Goal: Contribute content: Contribute content

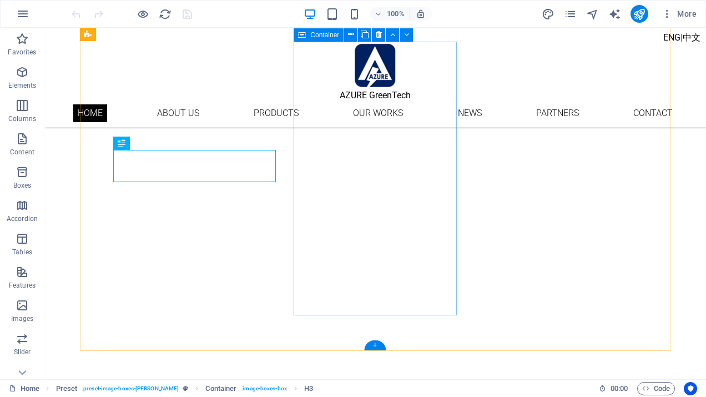
scroll to position [285, 0]
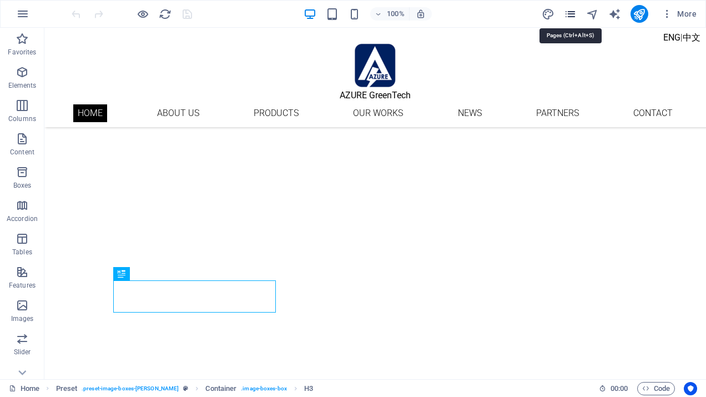
click at [568, 12] on icon "pages" at bounding box center [570, 14] width 13 height 13
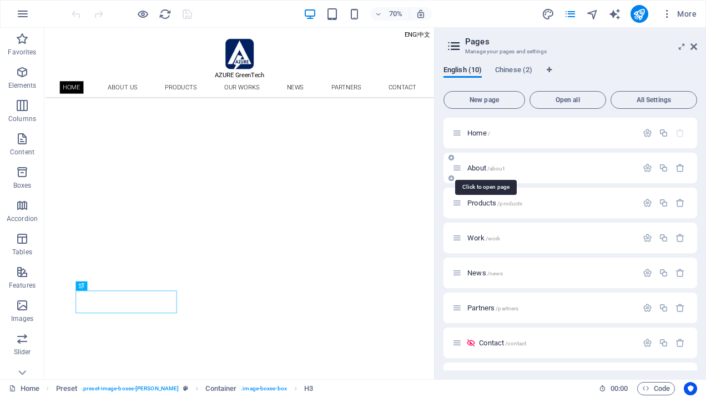
click at [497, 167] on span "/about" at bounding box center [495, 168] width 17 height 6
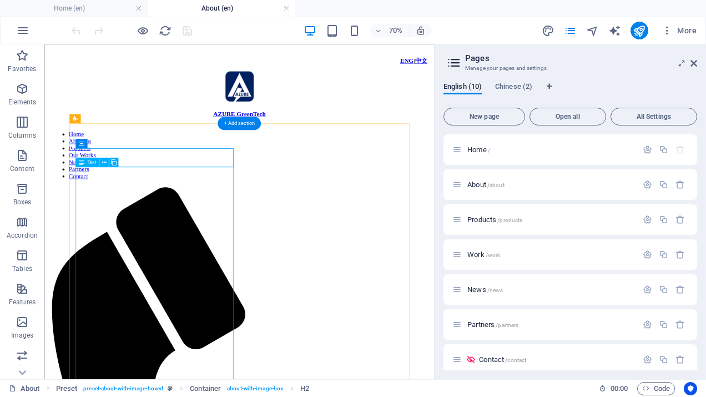
scroll to position [0, 0]
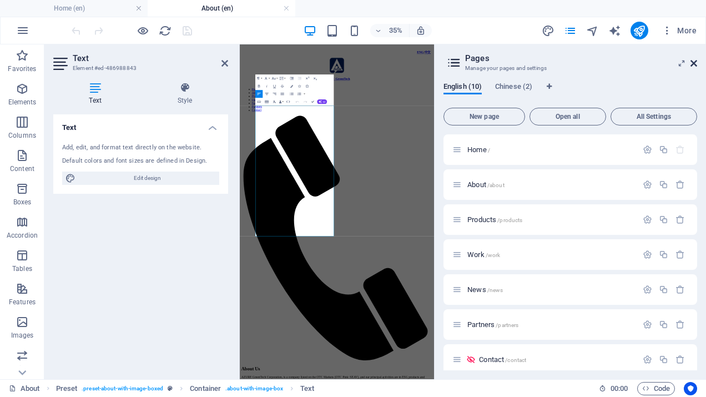
click at [694, 61] on icon at bounding box center [694, 63] width 7 height 9
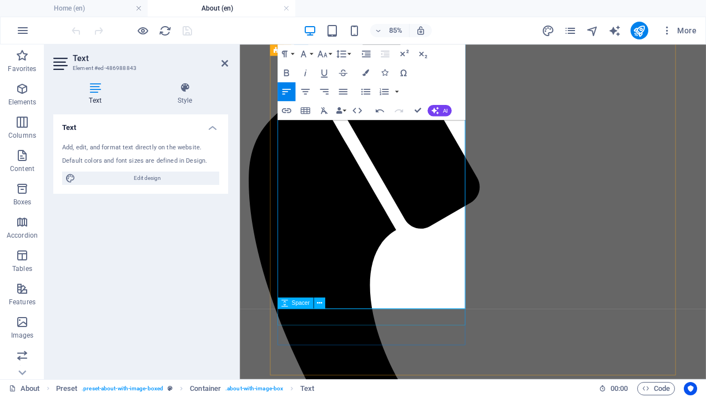
scroll to position [224, 0]
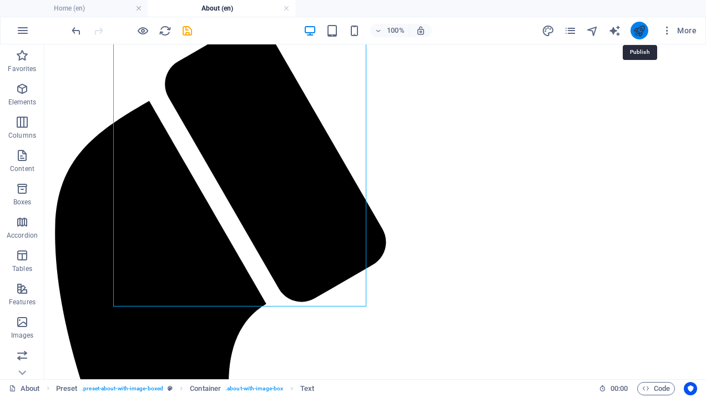
click at [640, 31] on icon "publish" at bounding box center [639, 30] width 13 height 13
